Goal: Information Seeking & Learning: Compare options

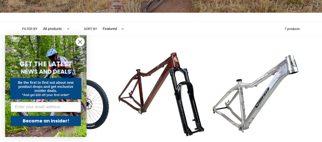
scroll to position [102, 0]
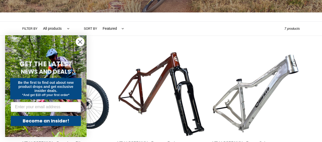
click at [79, 40] on circle "Close dialog" at bounding box center [80, 42] width 8 height 8
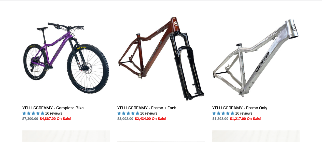
scroll to position [127, 0]
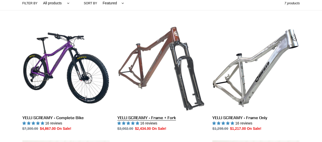
click at [129, 118] on link "YELLI SCREAMY - Frame + Fork" at bounding box center [160, 77] width 87 height 107
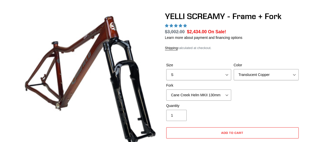
scroll to position [51, 0]
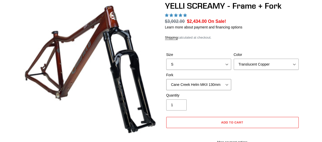
click at [212, 84] on select "Cane Creek Helm MKII 130mm Fox 34 SL Factory Grip X 130mm RockShox Pike Ultimat…" at bounding box center [198, 84] width 65 height 11
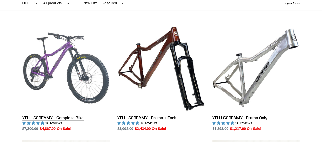
click at [77, 74] on link "YELLI SCREAMY - Complete Bike" at bounding box center [65, 77] width 87 height 107
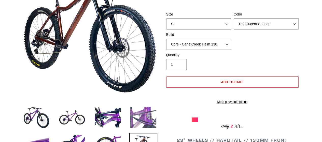
scroll to position [102, 0]
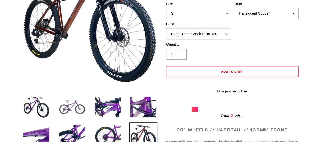
click at [78, 104] on img at bounding box center [72, 107] width 28 height 28
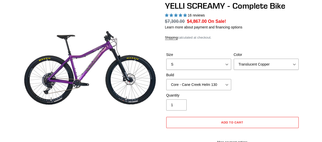
scroll to position [0, 0]
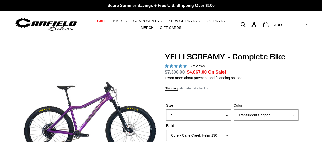
click at [125, 22] on icon ".cls-1{fill:#231f20}" at bounding box center [126, 21] width 2 height 2
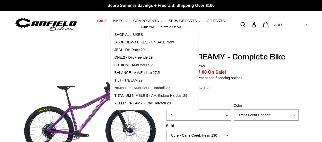
click at [146, 87] on span "NIMBLE 9 - AM/Enduro Hardtail 29" at bounding box center [141, 88] width 55 height 4
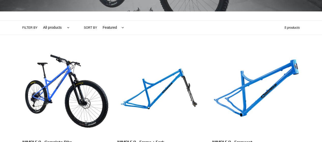
scroll to position [127, 0]
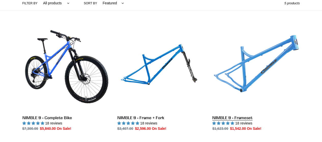
click at [239, 85] on link "NIMBLE 9 - Frameset" at bounding box center [255, 77] width 87 height 107
